Goal: Task Accomplishment & Management: Manage account settings

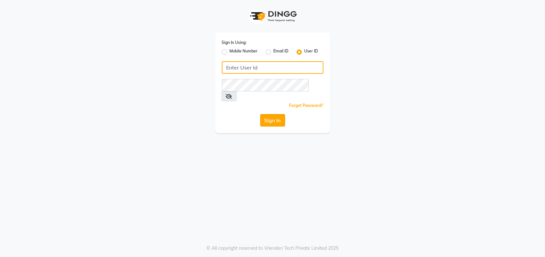
type input "Headmasters"
click at [270, 114] on button "Sign In" at bounding box center [272, 120] width 25 height 12
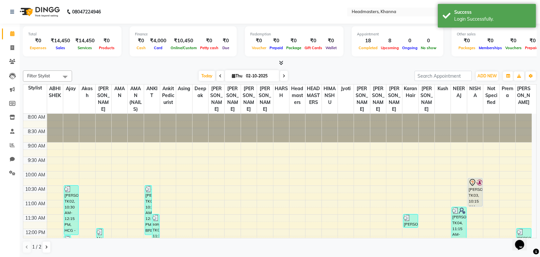
click at [141, 62] on div at bounding box center [280, 63] width 514 height 7
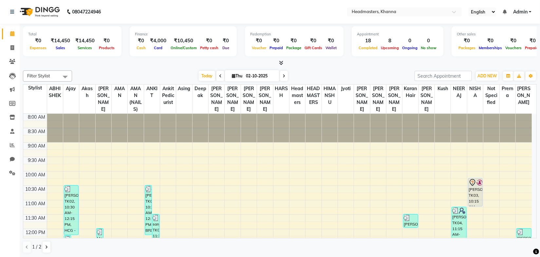
click at [112, 76] on div "Today Thu 02-10-2025" at bounding box center [243, 76] width 336 height 10
click at [14, 130] on span at bounding box center [12, 132] width 11 height 8
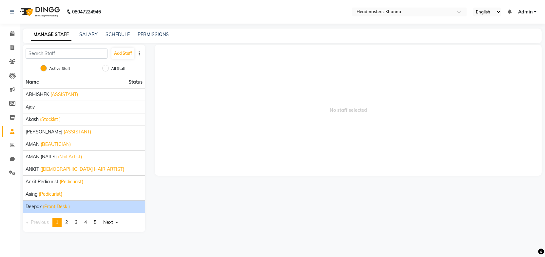
click at [39, 203] on span "Deepak" at bounding box center [34, 206] width 16 height 7
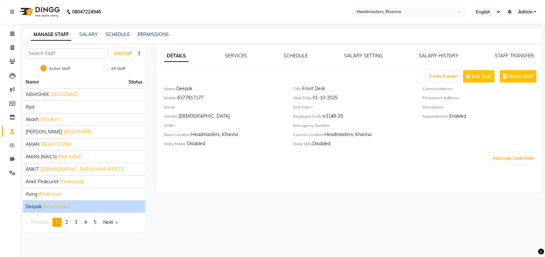
drag, startPoint x: 207, startPoint y: 99, endPoint x: 178, endPoint y: 96, distance: 29.9
click at [178, 96] on div "Mobile: [PHONE_NUMBER]" at bounding box center [223, 98] width 119 height 9
copy div "6377817177"
click at [501, 158] on button "Add Login Credentials" at bounding box center [513, 158] width 46 height 11
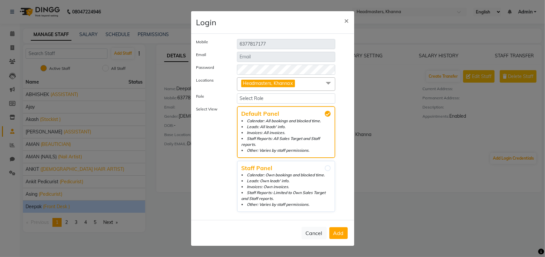
click at [210, 138] on label "Select View" at bounding box center [211, 159] width 41 height 106
click at [264, 102] on select "Select Role Admin ho Accounts Management Managers Franchisee Manager COCO Stock…" at bounding box center [286, 98] width 99 height 10
select select "3053"
click at [237, 96] on select "Select Role Admin ho Accounts Management Managers Franchisee Manager COCO Stock…" at bounding box center [286, 98] width 99 height 10
click at [210, 152] on label "Select View" at bounding box center [211, 159] width 41 height 106
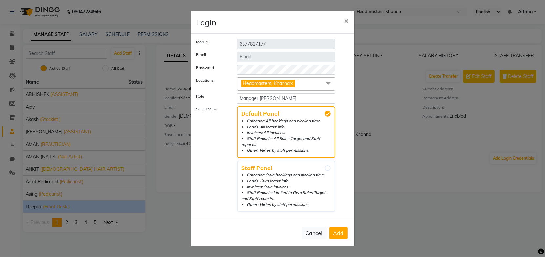
click at [339, 230] on span "Add" at bounding box center [338, 233] width 10 height 7
